Goal: Transaction & Acquisition: Purchase product/service

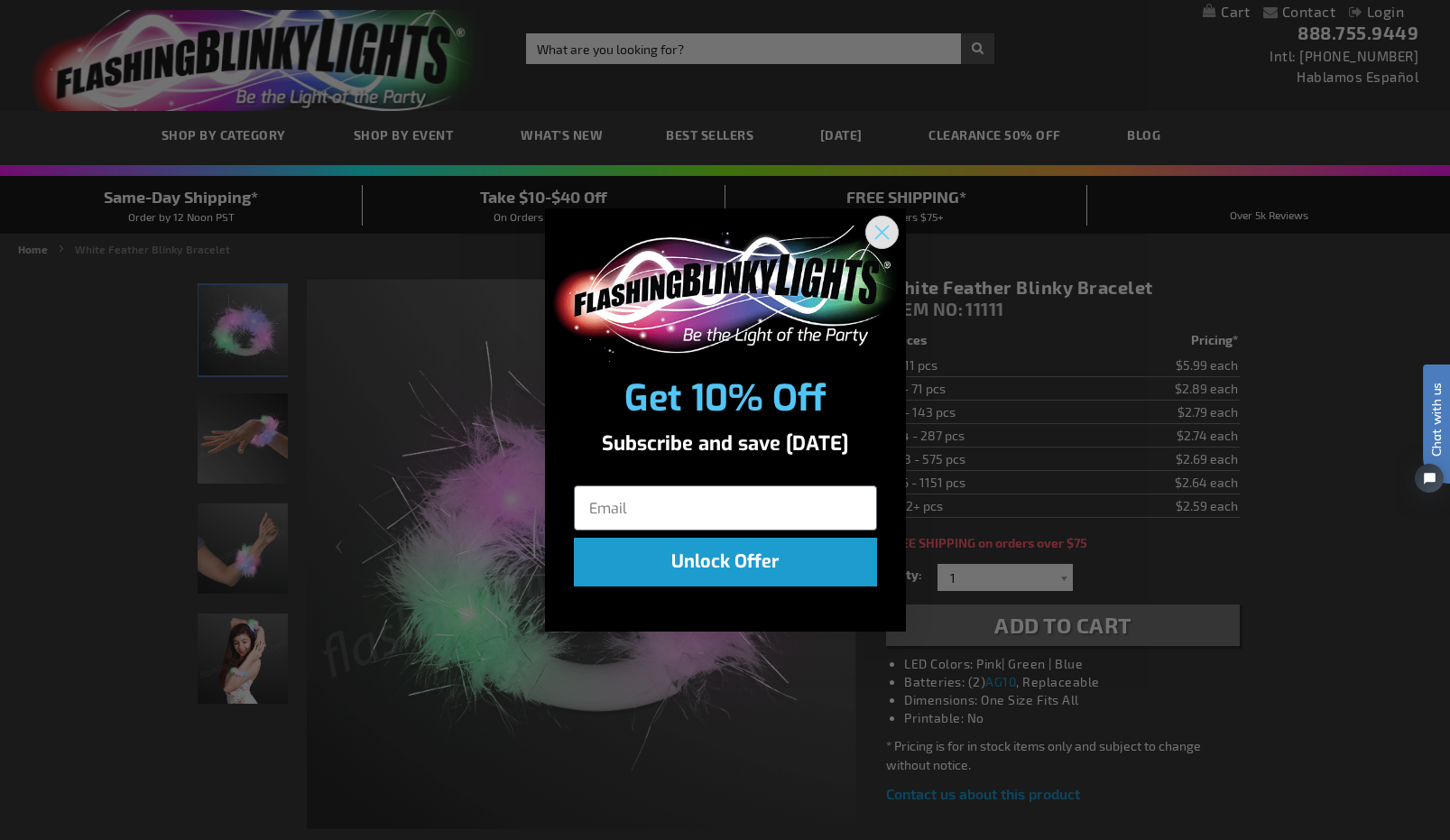
click at [884, 231] on circle "Close dialog" at bounding box center [881, 232] width 30 height 30
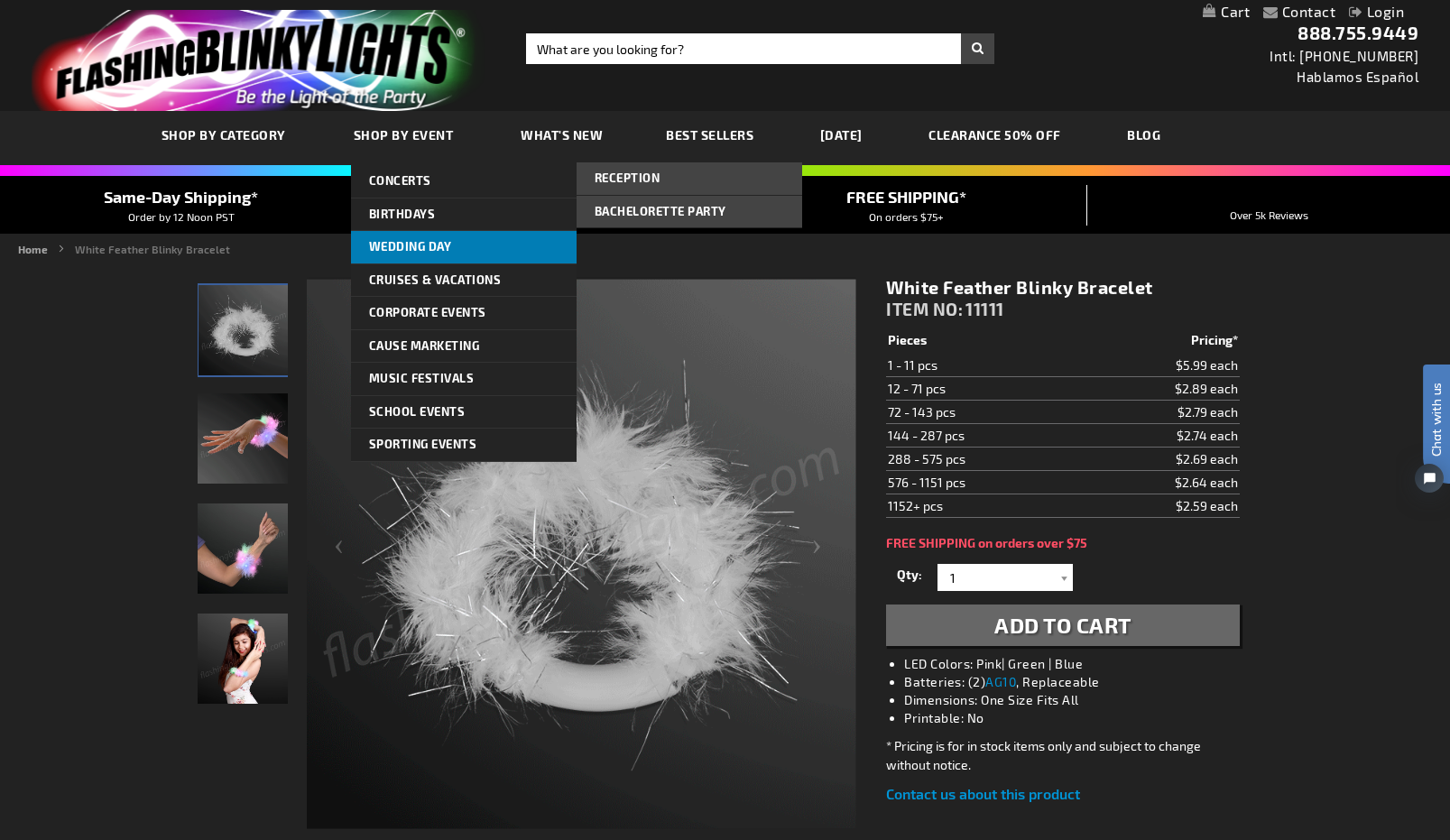
click at [413, 242] on span "Wedding Day" at bounding box center [411, 246] width 83 height 14
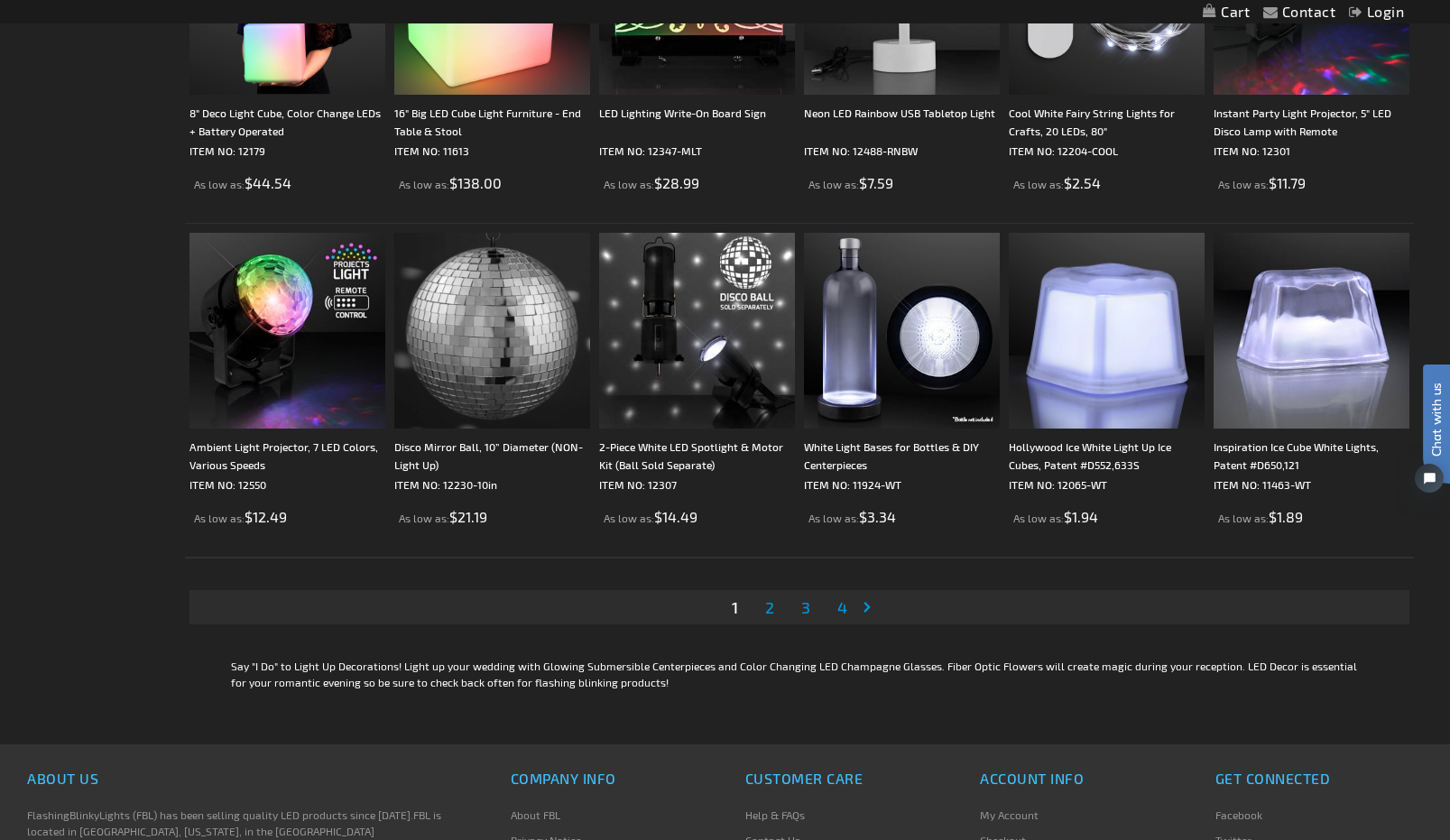
scroll to position [3505, 0]
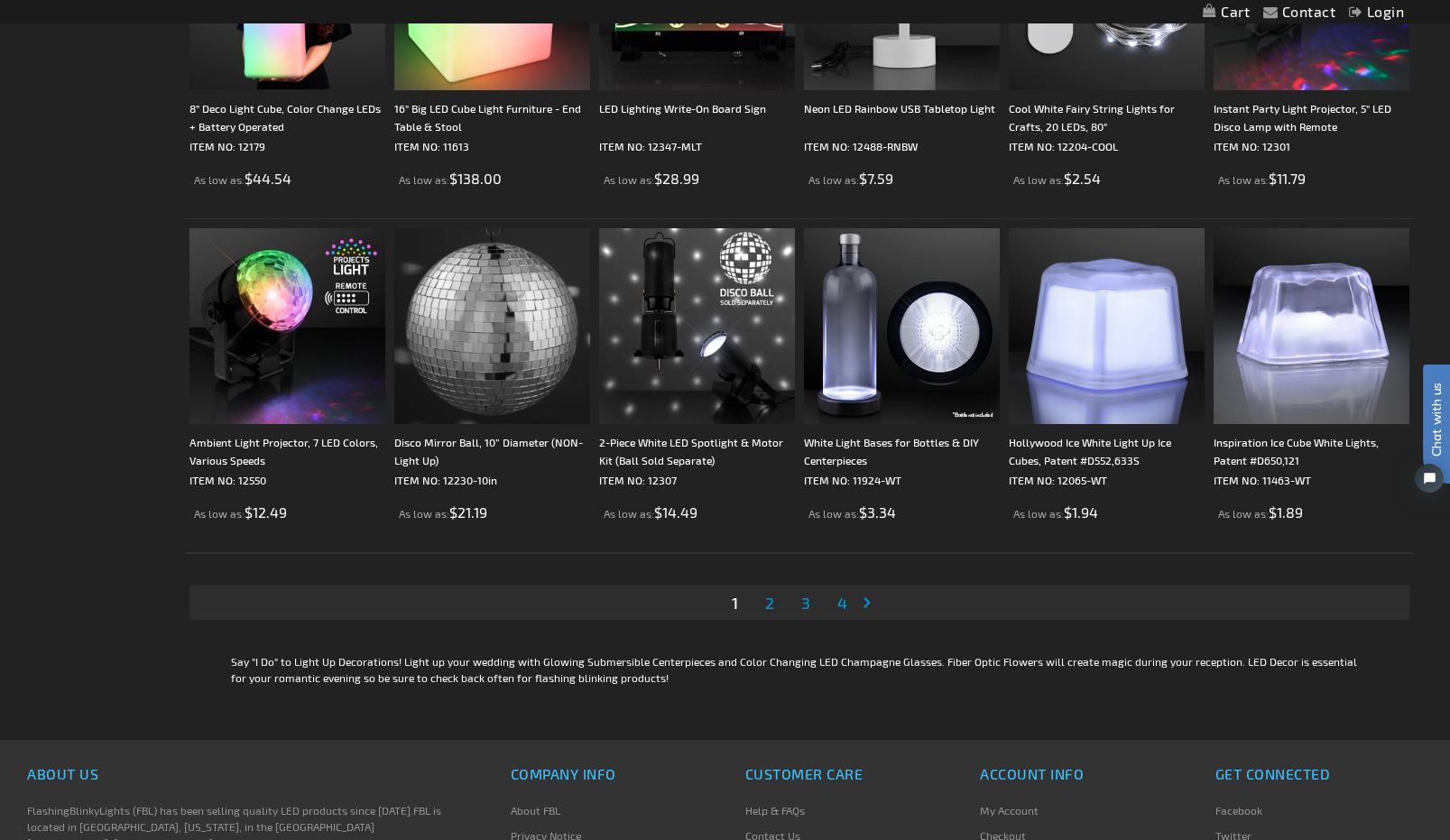
click at [767, 602] on span "2" at bounding box center [770, 603] width 9 height 20
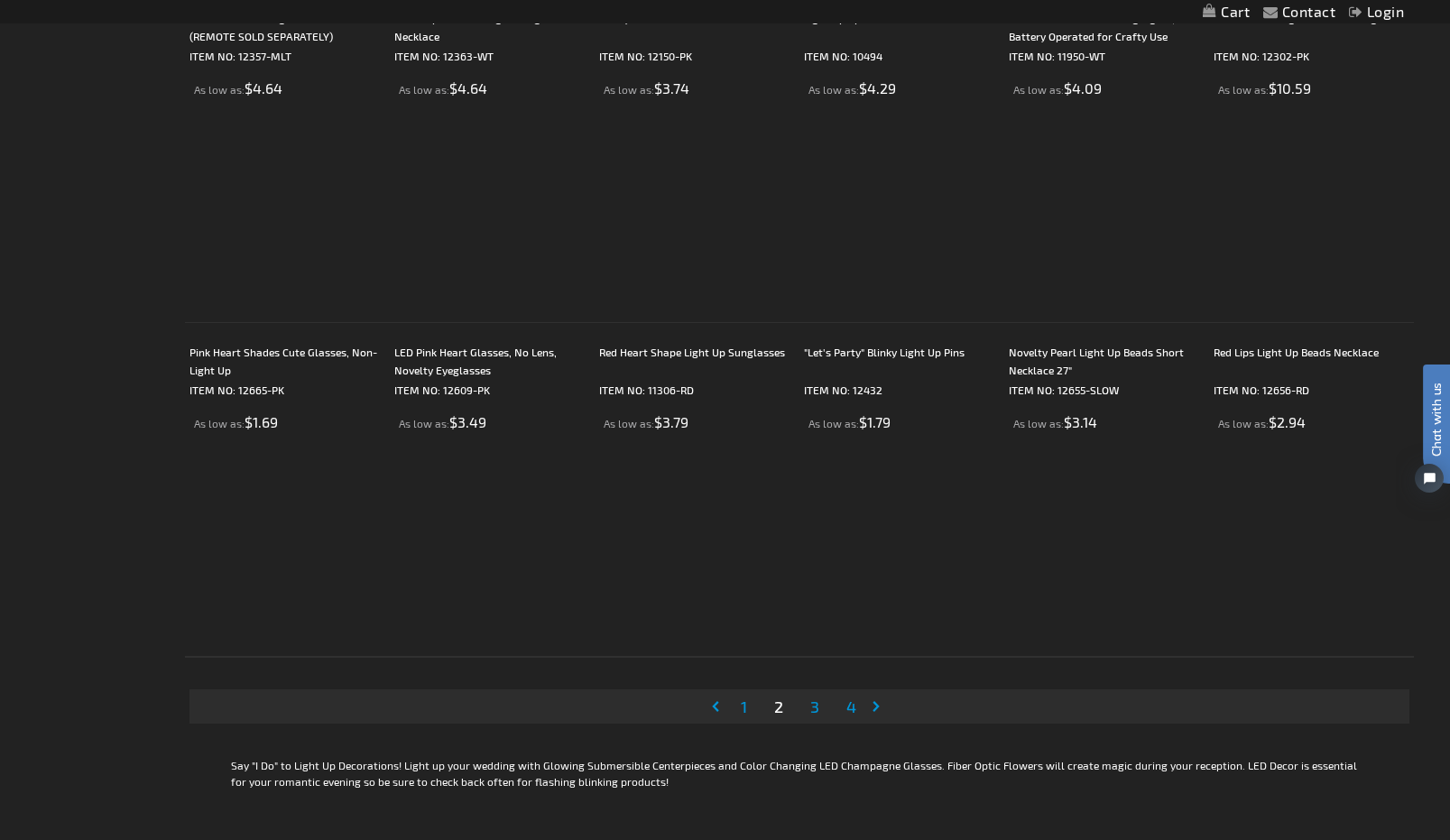
scroll to position [3420, 0]
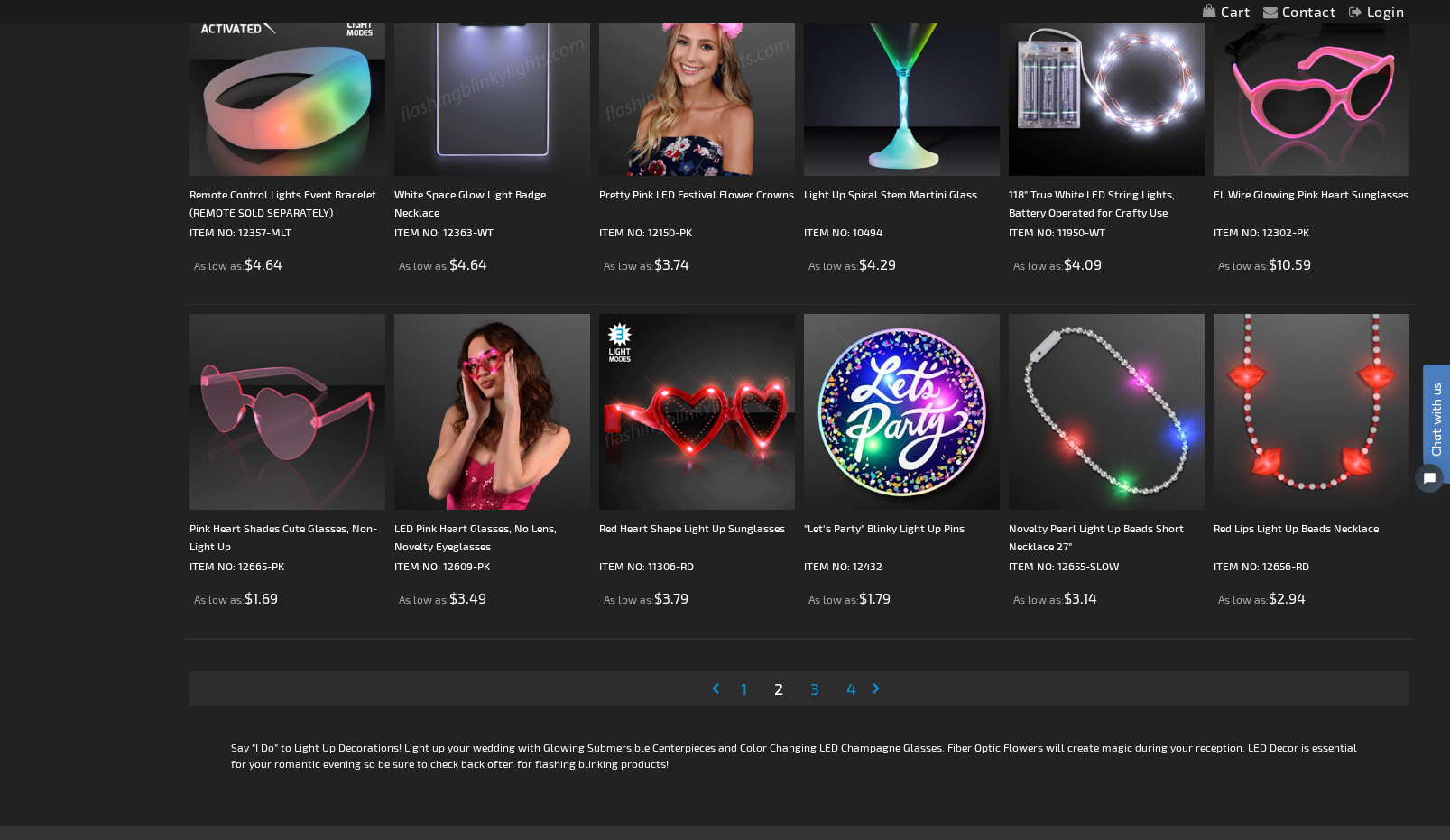
click at [810, 684] on span "3" at bounding box center [815, 688] width 9 height 20
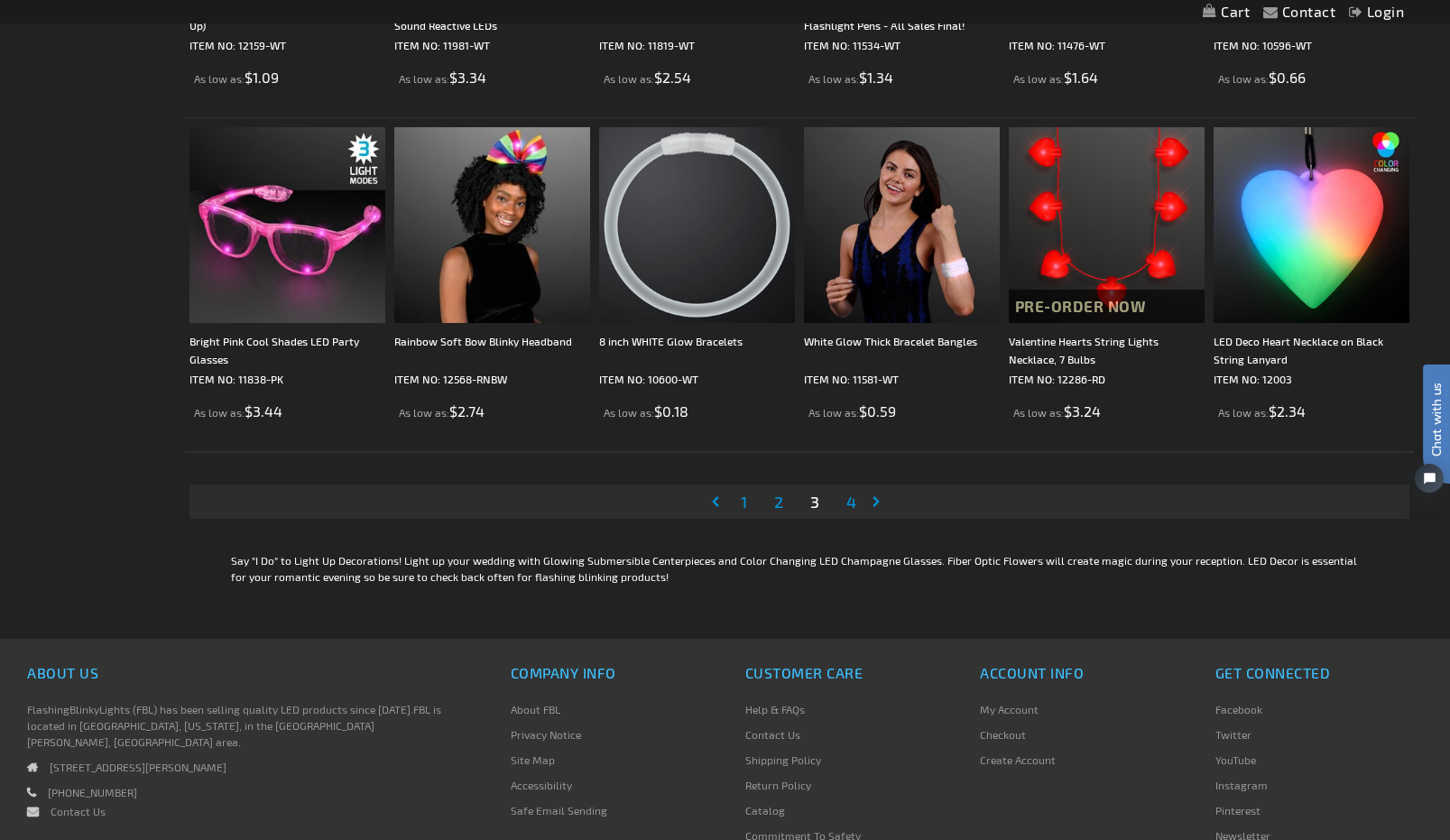
scroll to position [3420, 0]
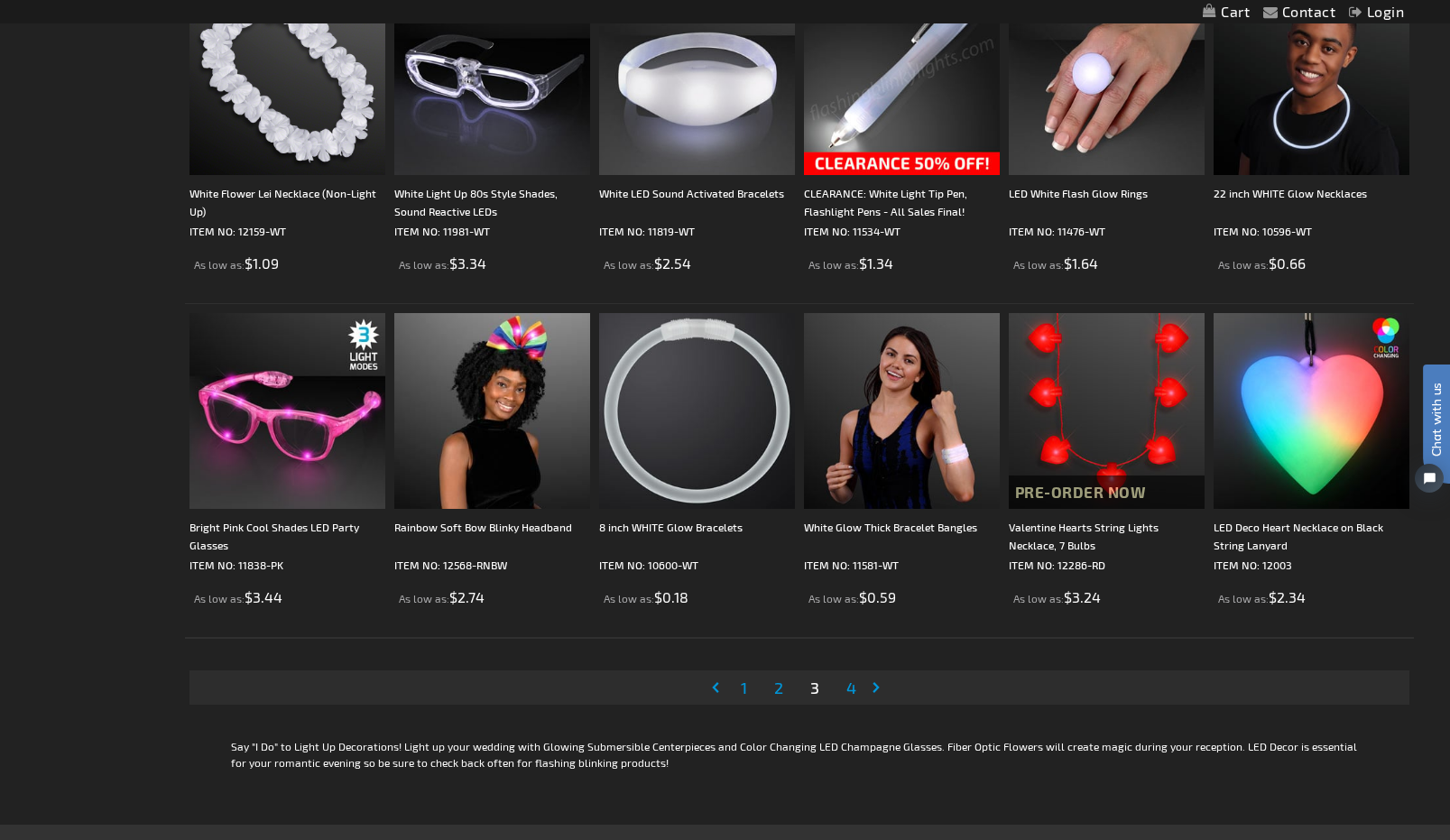
click at [852, 687] on span "4" at bounding box center [851, 688] width 10 height 20
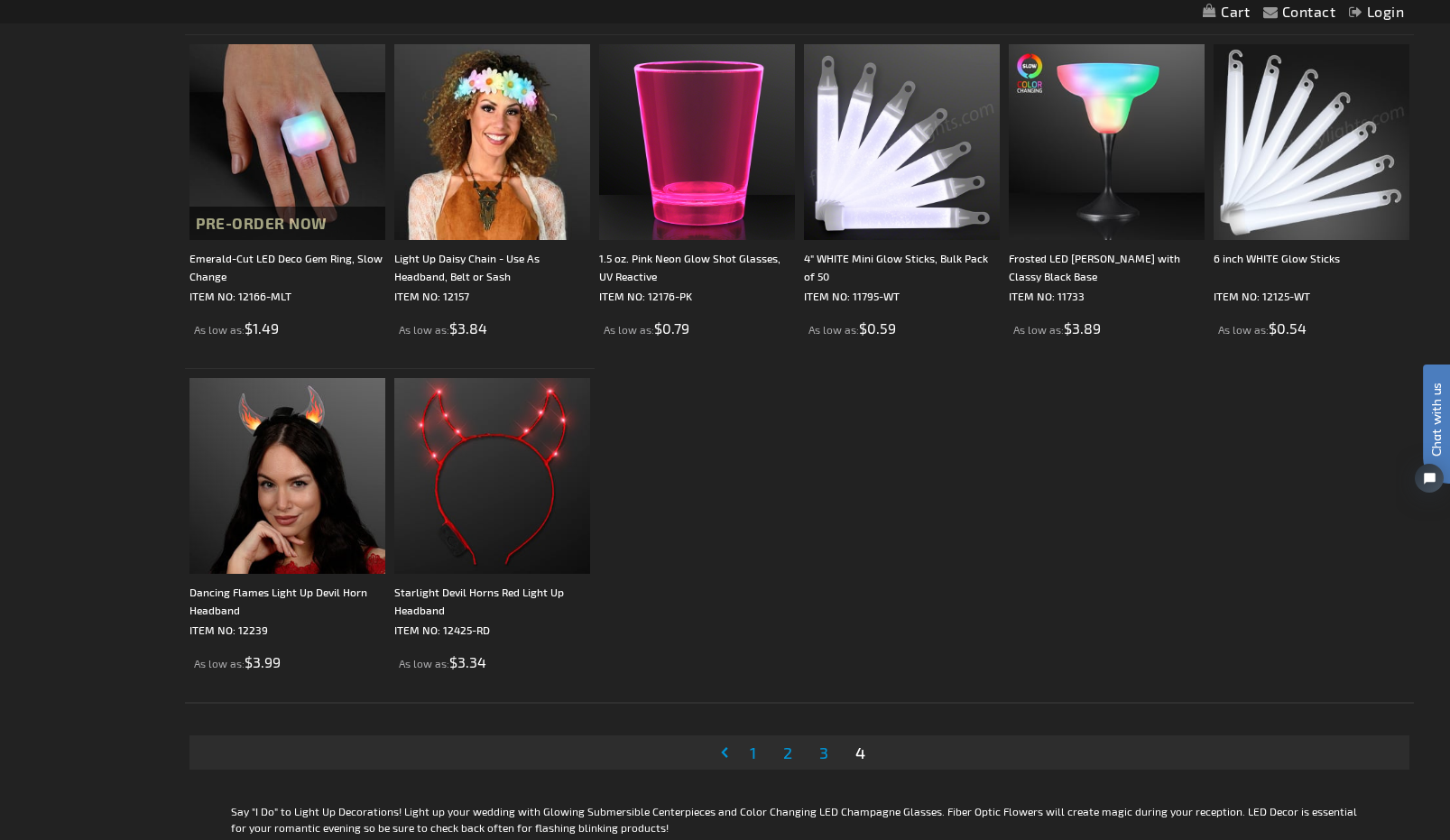
scroll to position [1353, 0]
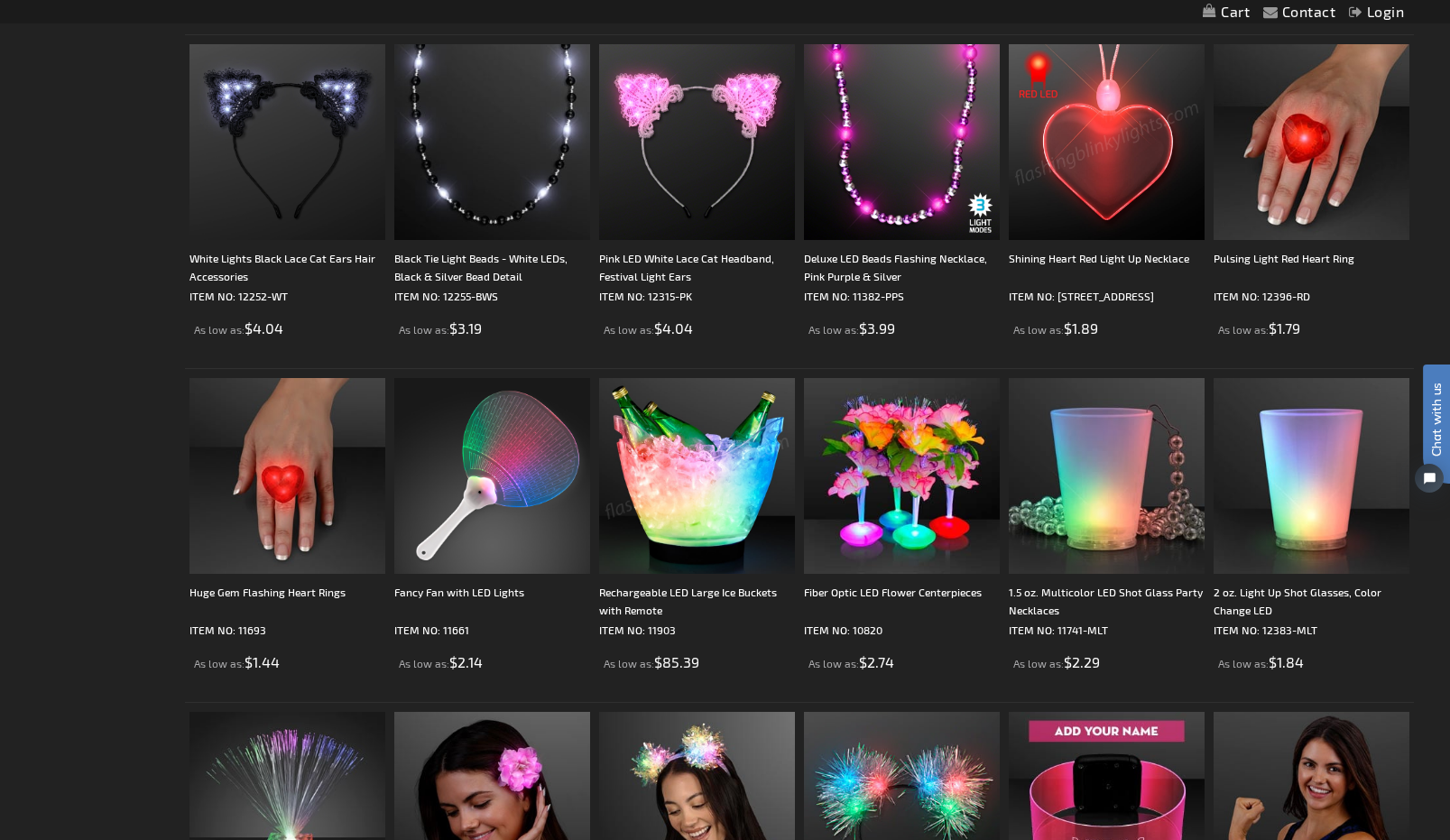
scroll to position [1343, 0]
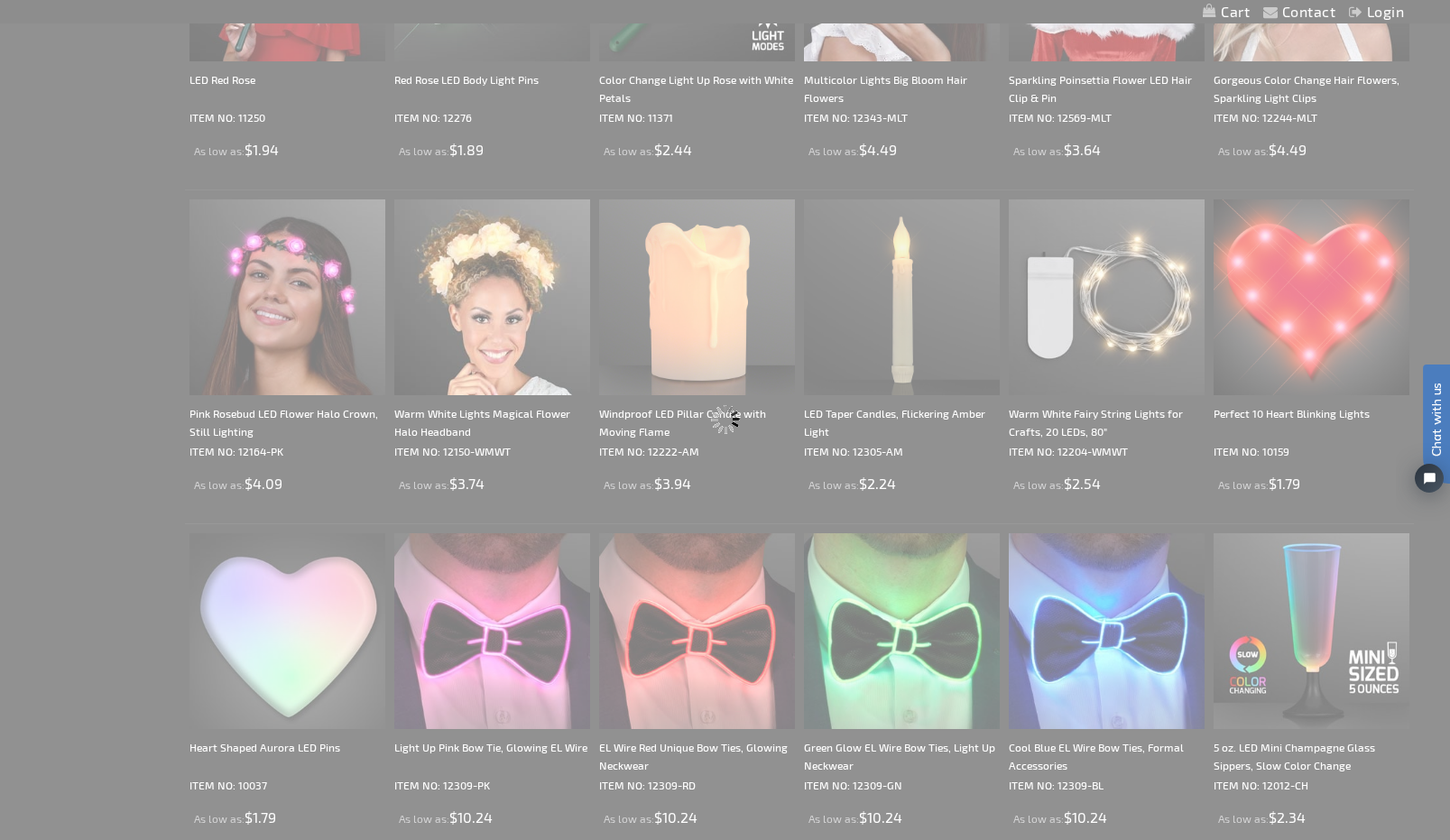
scroll to position [428, 0]
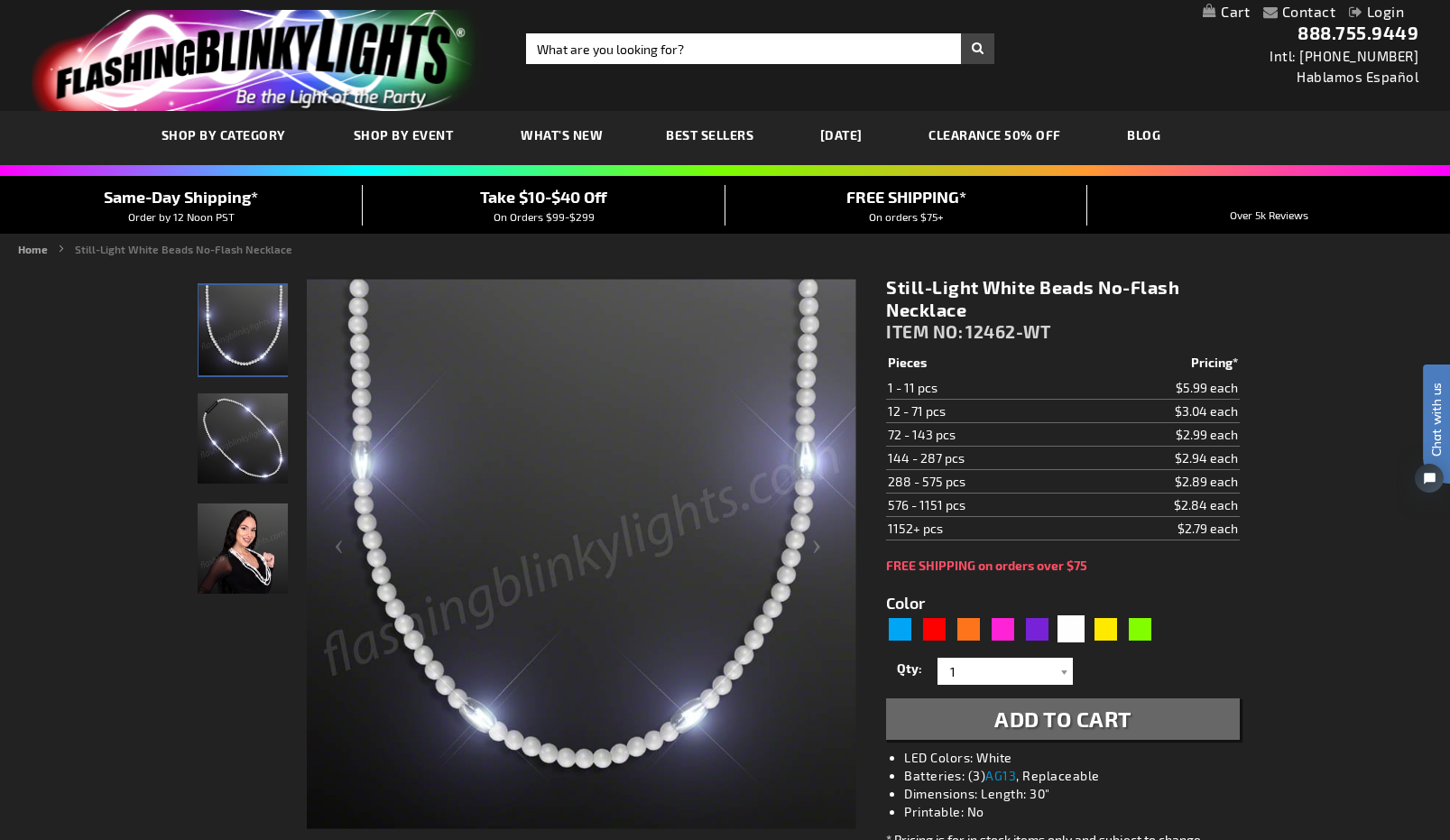
click at [254, 565] on img "Woman displaying Light Up White Beaded Necklace, No-Flash" at bounding box center [243, 549] width 90 height 90
